Goal: Contribute content

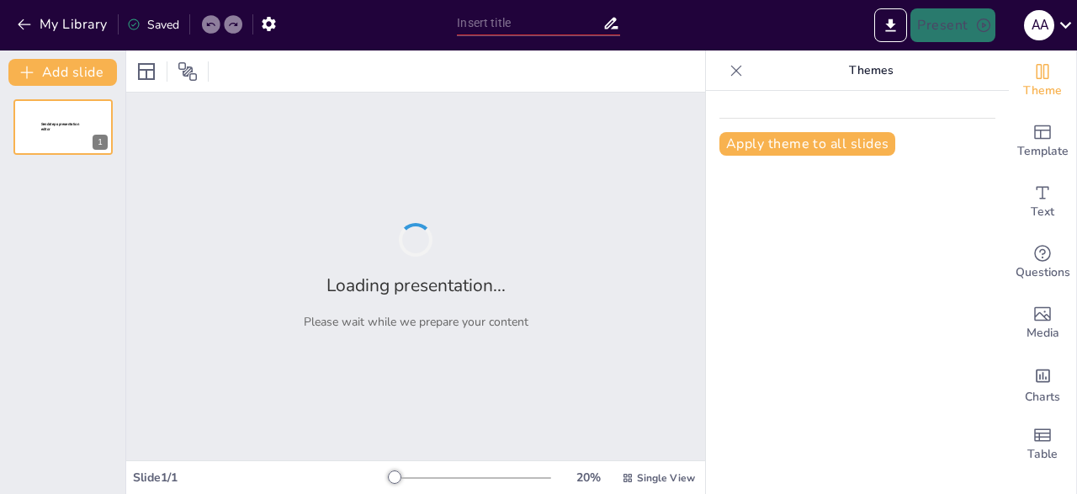
type input "Kontra Propaganda"
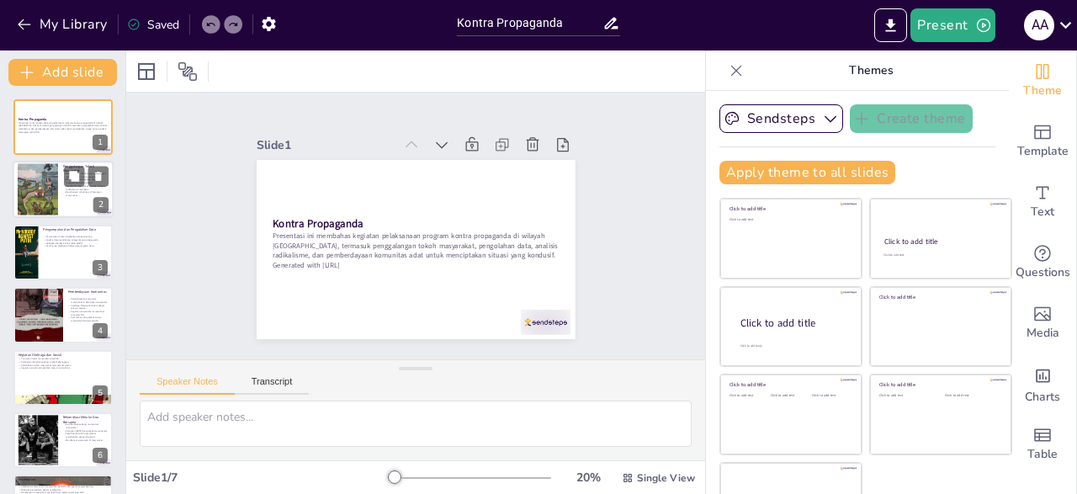
click at [46, 198] on div at bounding box center [38, 189] width 40 height 54
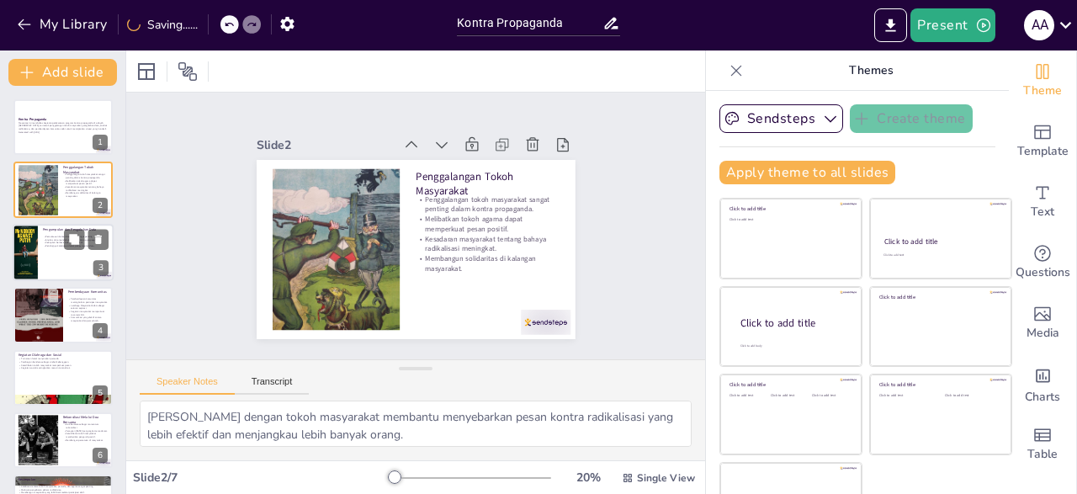
click at [48, 232] on div "Pengumpulan dan Pengolahan Data" at bounding box center [76, 230] width 66 height 8
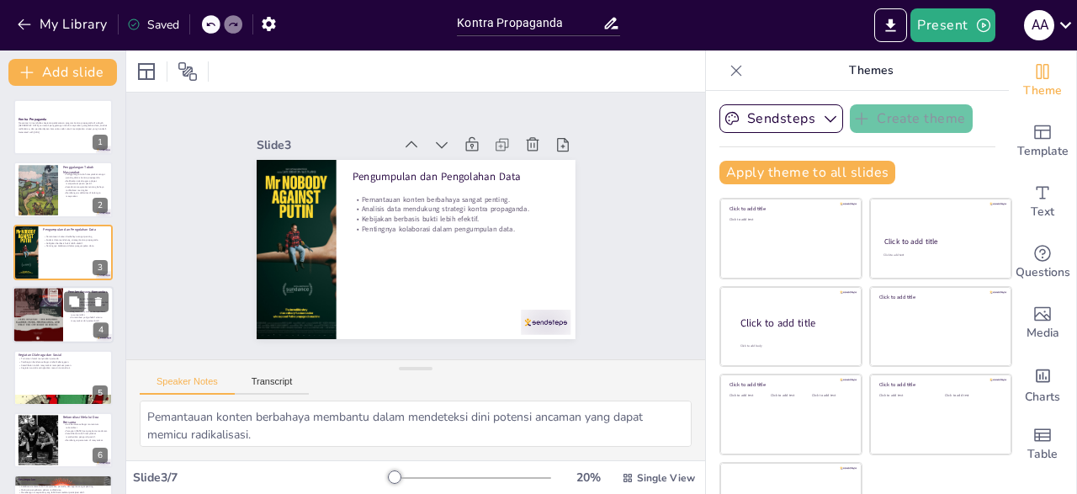
click at [48, 314] on div at bounding box center [38, 315] width 50 height 63
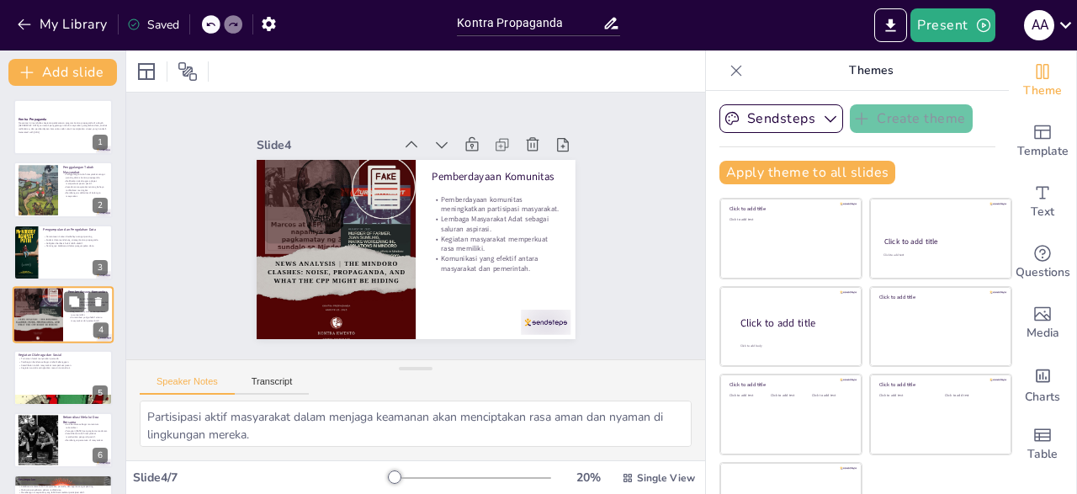
scroll to position [25, 0]
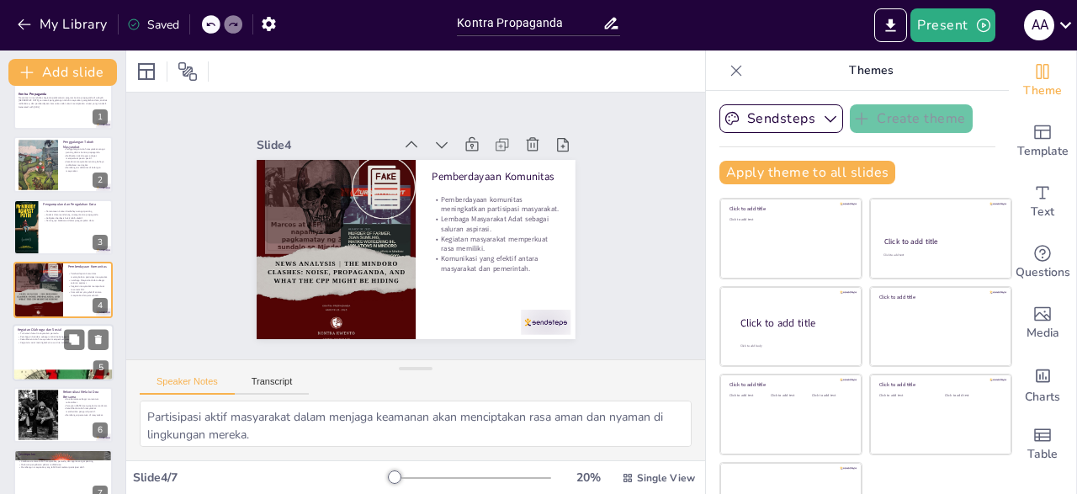
click at [42, 364] on div at bounding box center [63, 352] width 101 height 57
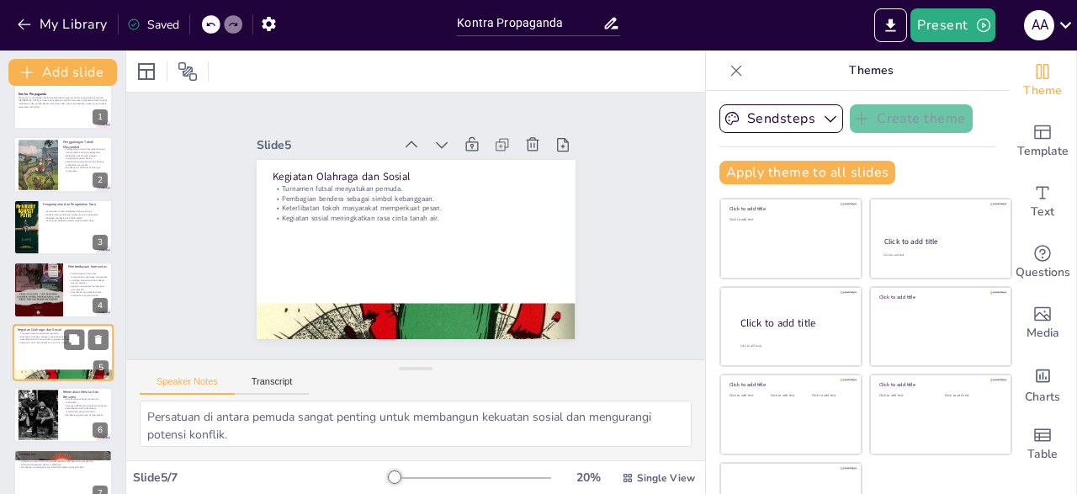
scroll to position [50, 0]
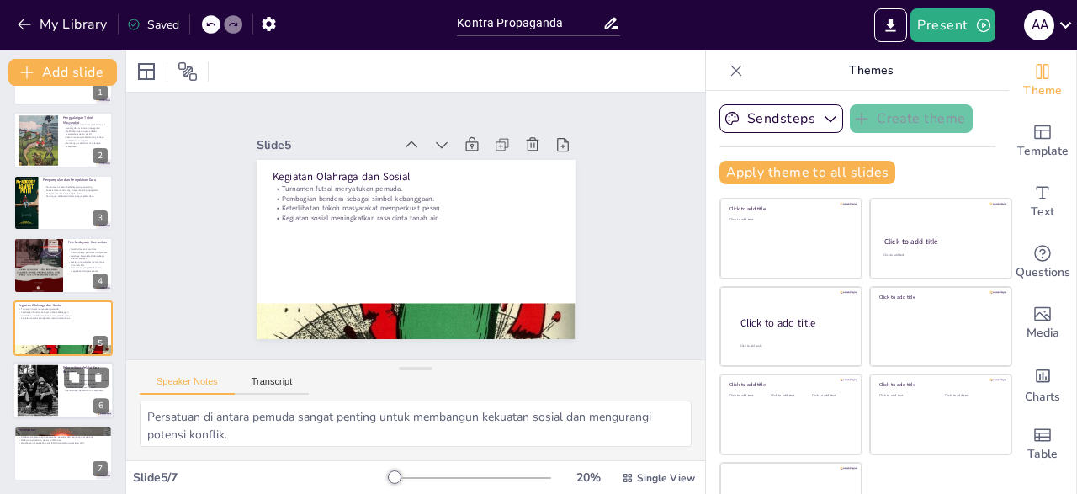
click at [48, 409] on div at bounding box center [38, 390] width 77 height 51
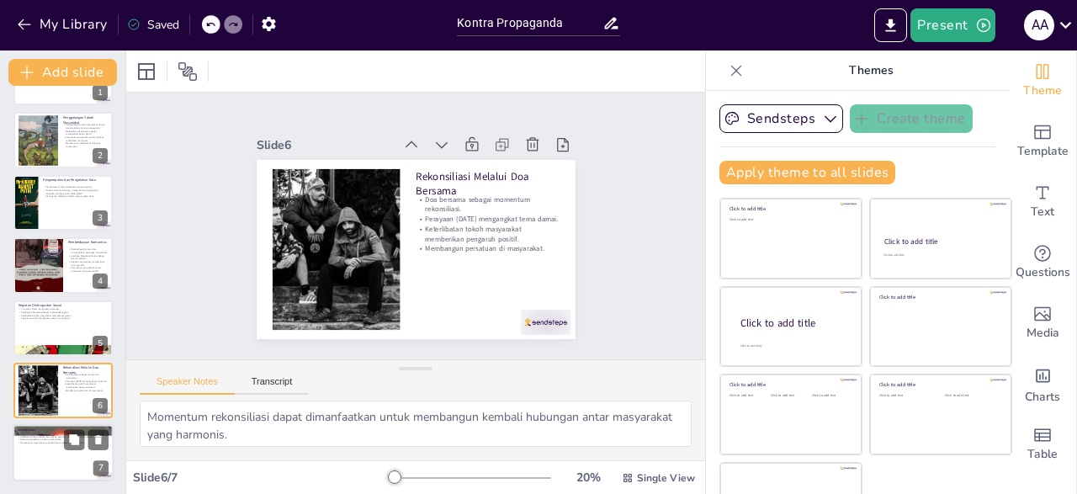
click at [53, 439] on p "Melawan penyebaran paham radikalisme." at bounding box center [63, 439] width 91 height 3
type textarea "Menciptakan situasi aman adalah tujuan utama dari semua kegiatan kontra propaga…"
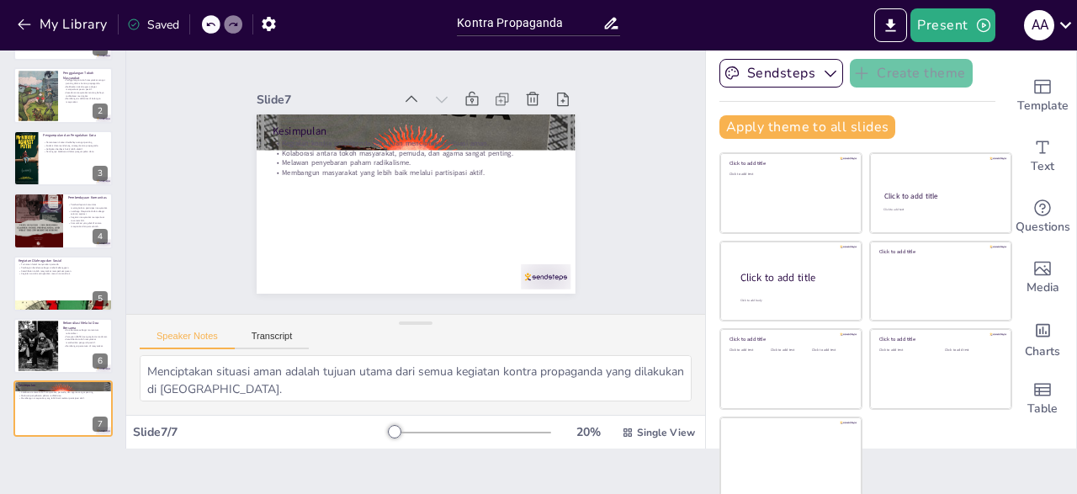
scroll to position [0, 0]
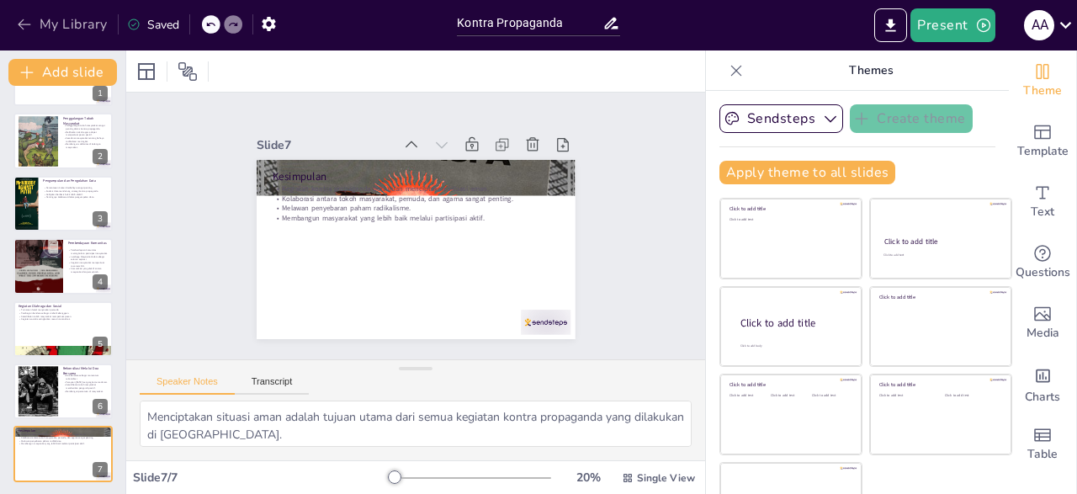
click at [20, 19] on icon "button" at bounding box center [24, 24] width 17 height 17
